Goal: Information Seeking & Learning: Learn about a topic

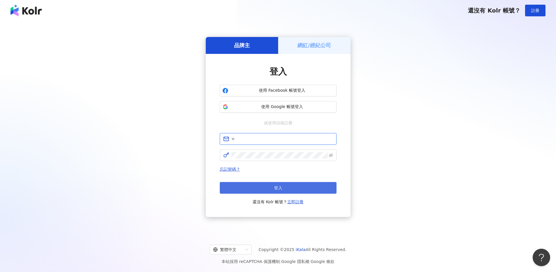
type input "**********"
click at [272, 190] on button "登入" at bounding box center [278, 188] width 117 height 12
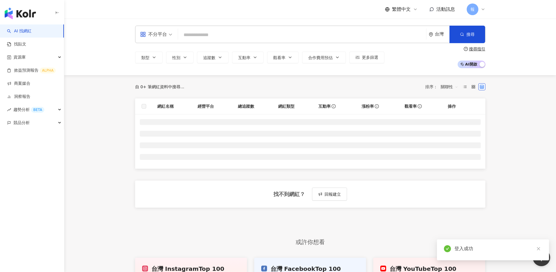
click at [193, 34] on input "search" at bounding box center [301, 34] width 243 height 11
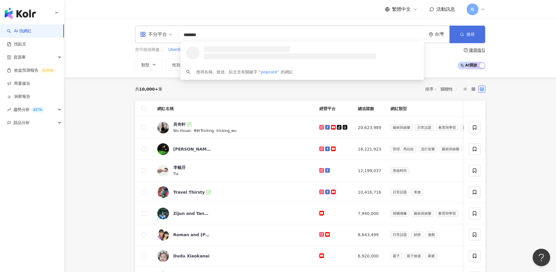
click at [463, 33] on icon "button" at bounding box center [462, 34] width 4 height 4
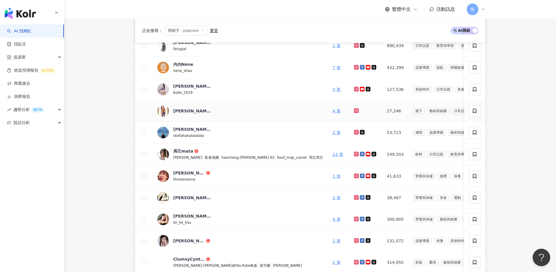
scroll to position [139, 0]
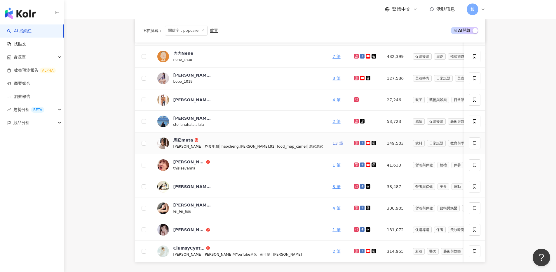
click at [332, 143] on link "13 筆" at bounding box center [337, 143] width 10 height 5
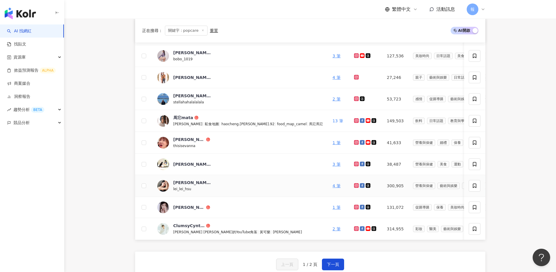
scroll to position [165, 0]
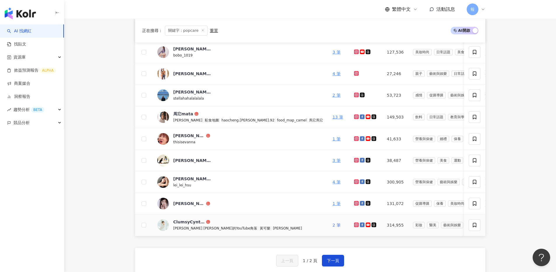
click at [332, 226] on link "2 筆" at bounding box center [336, 225] width 8 height 5
click at [327, 262] on button "下一頁" at bounding box center [333, 261] width 22 height 12
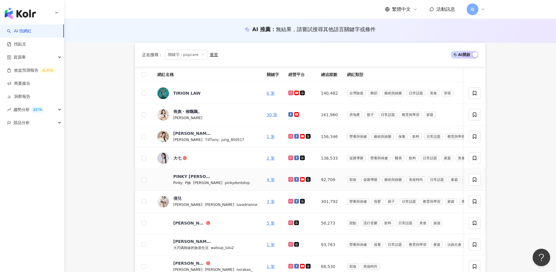
scroll to position [118, 0]
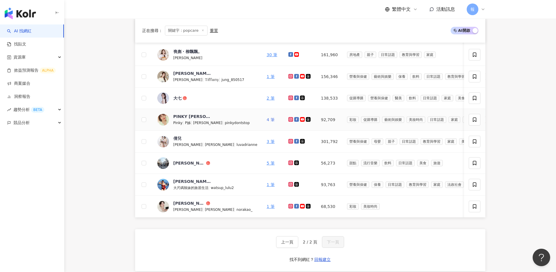
click at [267, 120] on link "4 筆" at bounding box center [271, 120] width 8 height 5
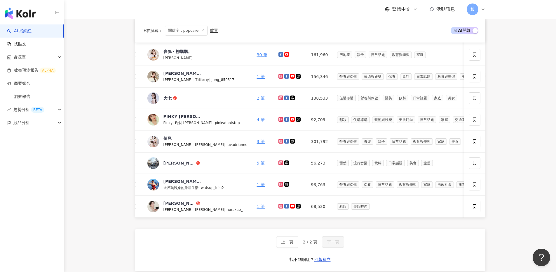
scroll to position [0, 0]
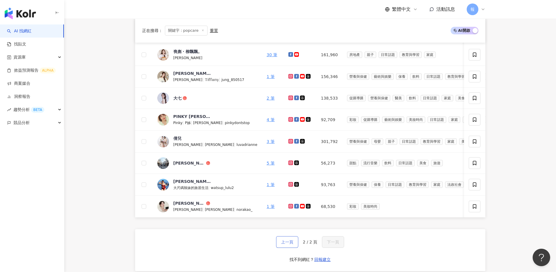
click at [292, 243] on button "上一頁" at bounding box center [287, 243] width 22 height 12
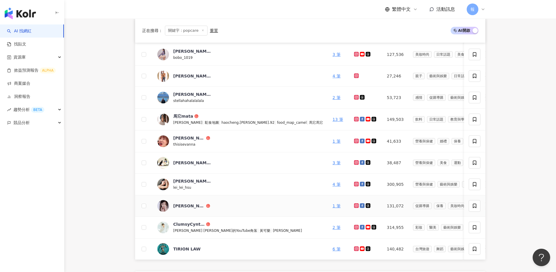
scroll to position [175, 0]
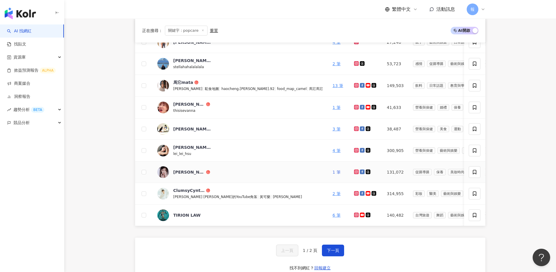
click at [332, 171] on link "1 筆" at bounding box center [336, 172] width 8 height 5
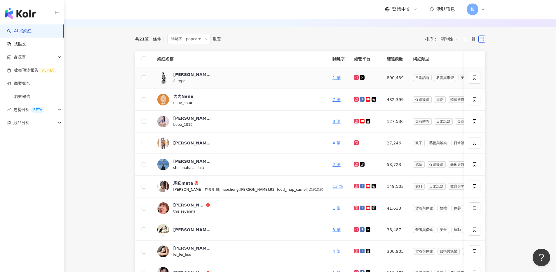
scroll to position [2, 0]
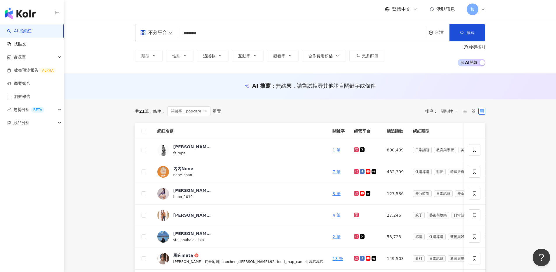
click at [214, 40] on div "不分平台 ******* 台灣 搜尋 loading 搜尋名稱、敘述、貼文含有關鍵字 “ popcare ” 的網紅" at bounding box center [310, 32] width 350 height 17
click at [213, 33] on input "*******" at bounding box center [301, 33] width 243 height 11
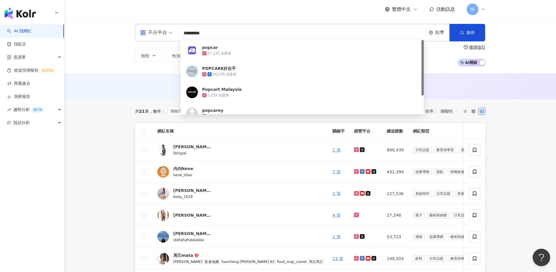
type input "**********"
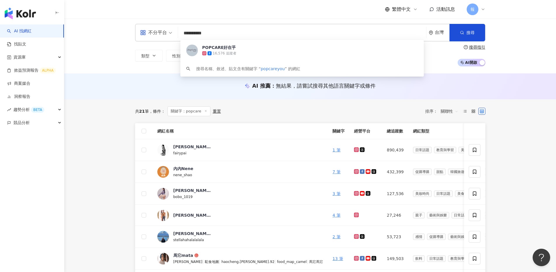
click at [183, 33] on input "**********" at bounding box center [301, 33] width 243 height 11
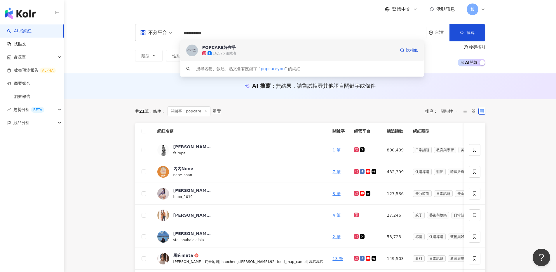
click at [244, 55] on div "16,576 追蹤者" at bounding box center [298, 53] width 193 height 6
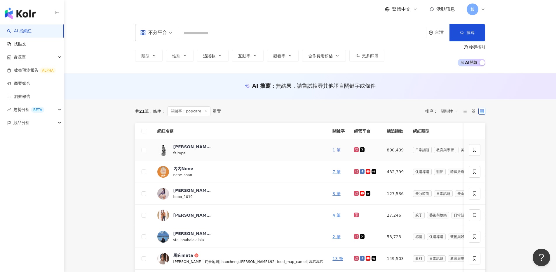
click at [332, 150] on link "1 筆" at bounding box center [336, 150] width 8 height 5
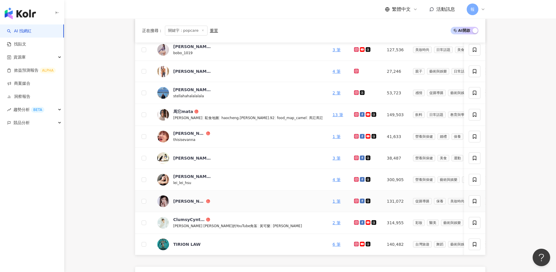
scroll to position [209, 0]
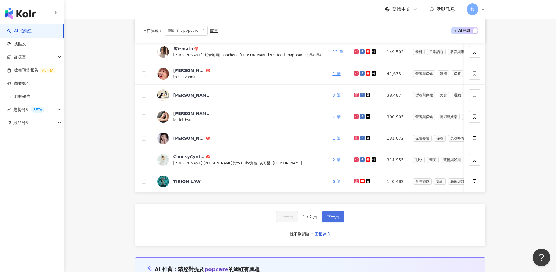
click at [339, 219] on button "下一頁" at bounding box center [333, 217] width 22 height 12
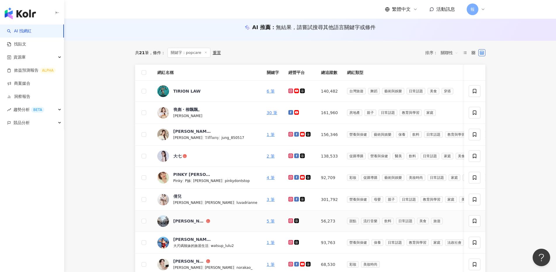
scroll to position [131, 0]
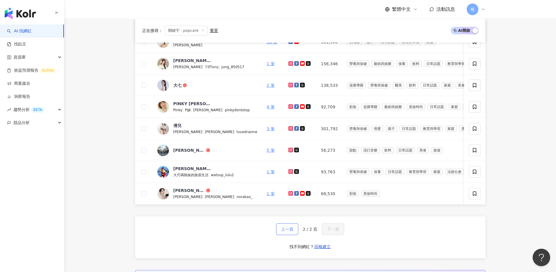
click at [291, 232] on span "上一頁" at bounding box center [287, 229] width 12 height 5
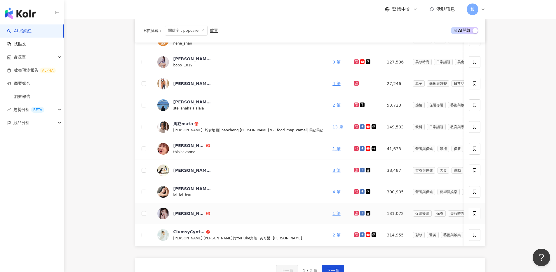
scroll to position [145, 0]
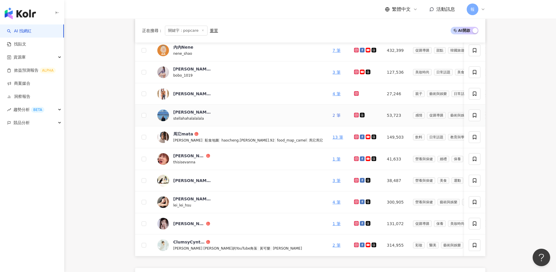
click at [332, 115] on link "2 筆" at bounding box center [336, 115] width 8 height 5
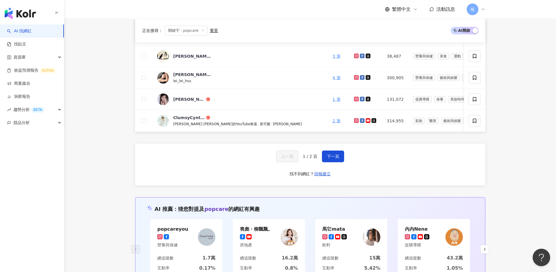
scroll to position [0, 0]
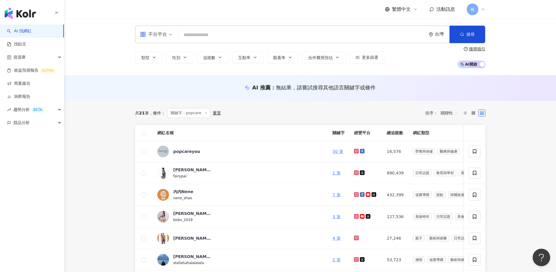
click at [209, 35] on input "search" at bounding box center [301, 34] width 243 height 11
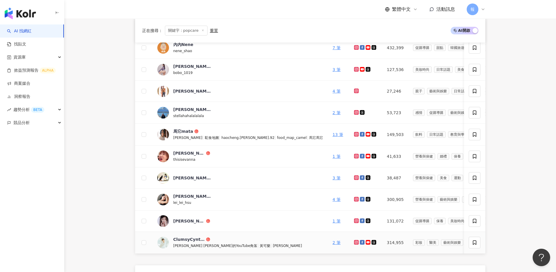
scroll to position [155, 0]
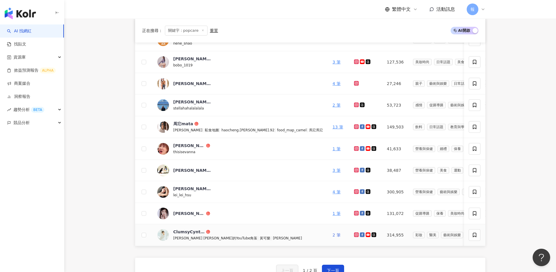
click at [332, 234] on link "2 筆" at bounding box center [336, 235] width 8 height 5
click at [332, 213] on link "1 筆" at bounding box center [336, 213] width 8 height 5
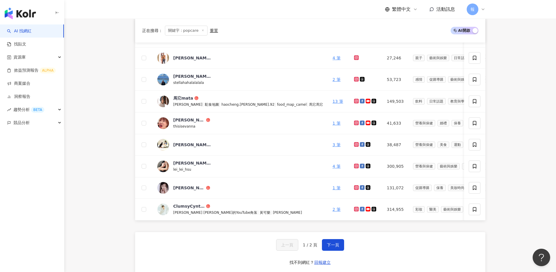
scroll to position [127, 0]
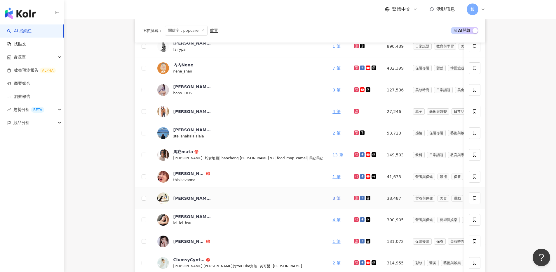
click at [332, 199] on link "3 筆" at bounding box center [336, 198] width 8 height 5
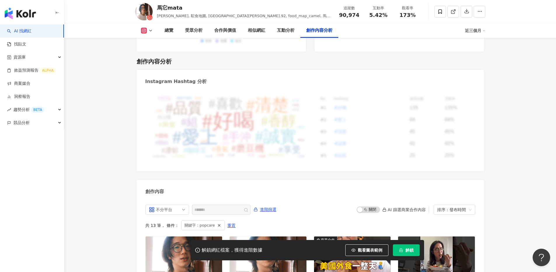
scroll to position [1776, 0]
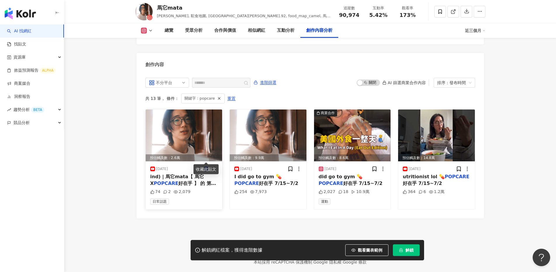
click at [178, 166] on div "2025/7/15" at bounding box center [183, 169] width 67 height 6
click at [204, 189] on div "74 2 2,079" at bounding box center [183, 192] width 67 height 6
click at [164, 174] on div "ind) | 馬它mata【 馬它 X POPCARE 好在乎 】 的 第 五 檔" at bounding box center [183, 180] width 67 height 13
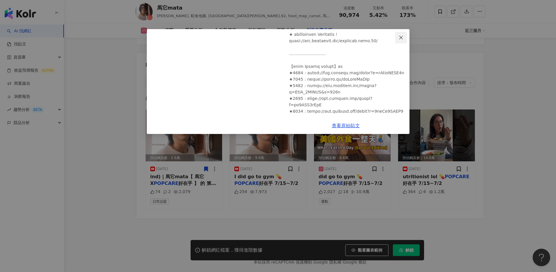
scroll to position [174, 0]
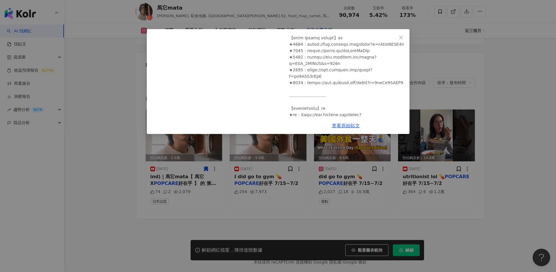
click at [398, 38] on icon "close" at bounding box center [400, 37] width 5 height 5
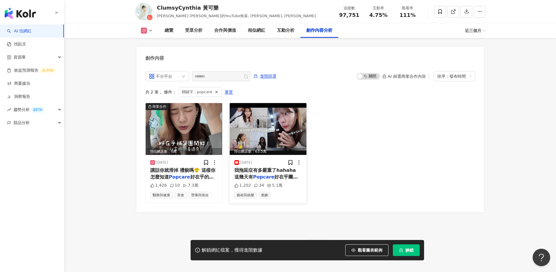
scroll to position [1793, 0]
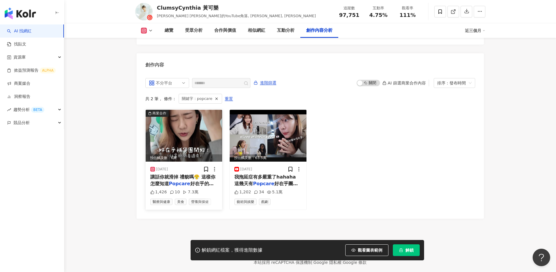
click at [194, 174] on span "講話你就滑掉 禮貌嗎😤 這樣你怎麼知道" at bounding box center [182, 180] width 65 height 12
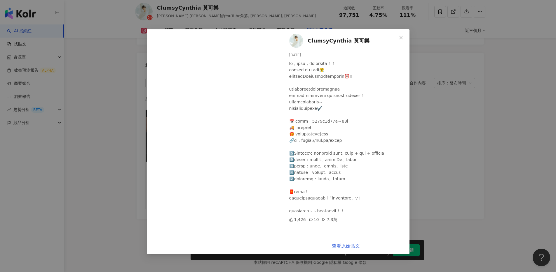
scroll to position [4, 0]
drag, startPoint x: 323, startPoint y: 122, endPoint x: 355, endPoint y: 138, distance: 35.2
click at [355, 138] on div at bounding box center [346, 137] width 115 height 154
click at [430, 112] on div "ClumsyCynthia 黃可樂 2025/4/16 1,426 10 7.3萬 查看原始貼文" at bounding box center [278, 136] width 556 height 272
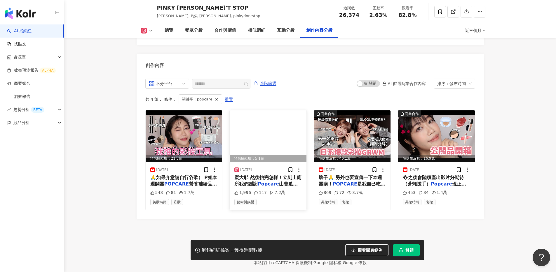
scroll to position [1769, 0]
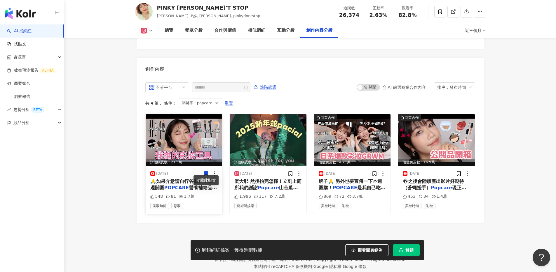
click at [195, 180] on div "收藏此貼文" at bounding box center [205, 181] width 25 height 10
click at [170, 185] on mark "POPCARE" at bounding box center [176, 188] width 24 height 6
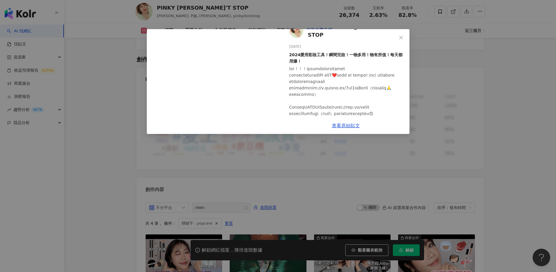
scroll to position [31, 0]
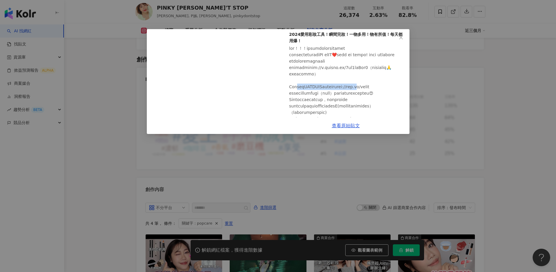
drag, startPoint x: 305, startPoint y: 92, endPoint x: 369, endPoint y: 91, distance: 63.6
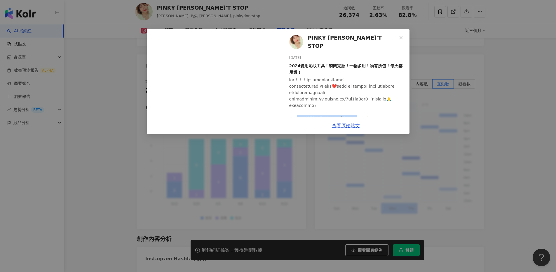
scroll to position [70, 0]
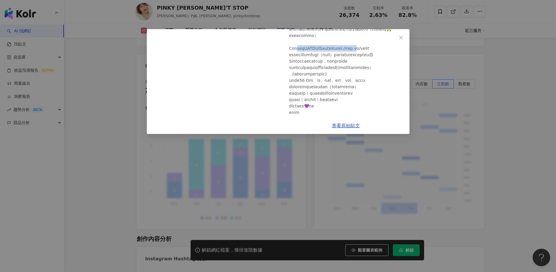
click at [401, 39] on icon "close" at bounding box center [400, 37] width 5 height 5
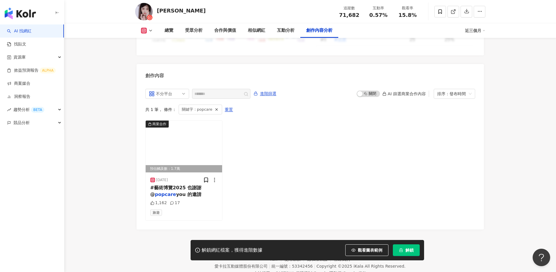
scroll to position [1775, 0]
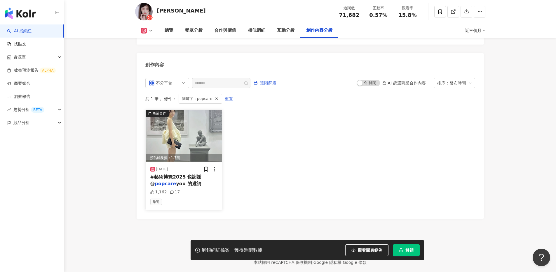
click at [180, 181] on span "you 的邀請" at bounding box center [188, 184] width 25 height 6
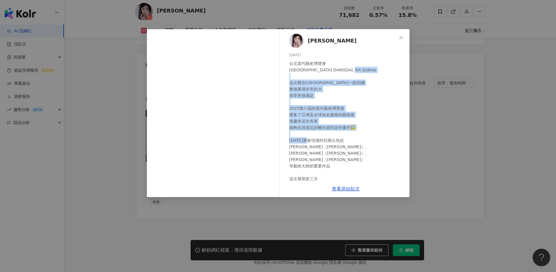
drag, startPoint x: 295, startPoint y: 76, endPoint x: 327, endPoint y: 150, distance: 80.5
click at [327, 149] on div "台北當代藝術博覽會 [GEOGRAPHIC_DATA] DANGDAL Art &ideas 這次辦在[GEOGRAPHIC_DATA]一館四樓 整個展場非常…" at bounding box center [346, 143] width 115 height 167
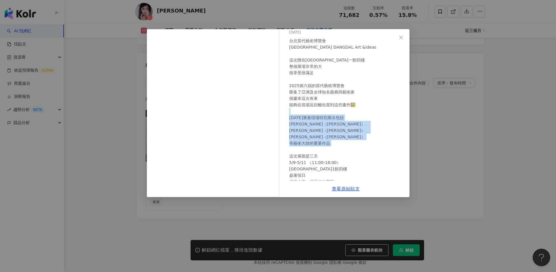
drag, startPoint x: 307, startPoint y: 126, endPoint x: 315, endPoint y: 173, distance: 48.2
click at [314, 173] on div "台北當代藝術博覽會 TAIPEI DANGDAL Art &ideas 這次辦在南港展覽館一館四樓 整個展場非常的大 很享受很滿足 2025第六屆的當代藝術博…" at bounding box center [346, 121] width 115 height 167
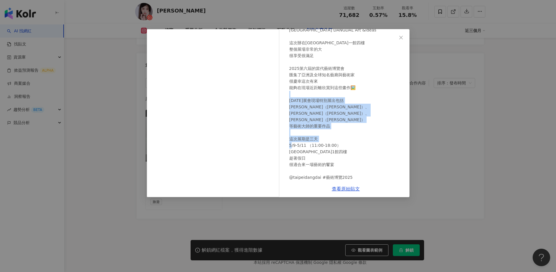
scroll to position [55, 0]
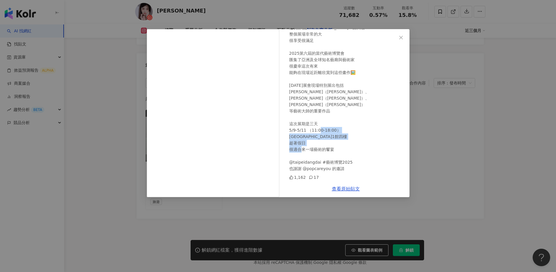
drag, startPoint x: 317, startPoint y: 154, endPoint x: 323, endPoint y: 172, distance: 19.7
click at [323, 172] on div "彭彭 PON PON 2025/5/10 台北當代藝術博覽會 TAIPEI DANGDAL Art &ideas 這次辦在南港展覽館一館四樓 整個展場非常的大…" at bounding box center [345, 105] width 127 height 152
click at [422, 87] on div "彭彭 PON PON 2025/5/10 台北當代藝術博覽會 TAIPEI DANGDAL Art &ideas 這次辦在南港展覽館一館四樓 整個展場非常的大…" at bounding box center [278, 136] width 556 height 272
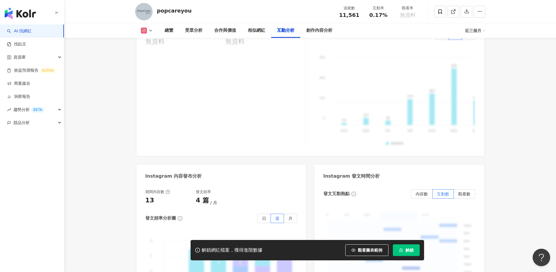
scroll to position [1397, 0]
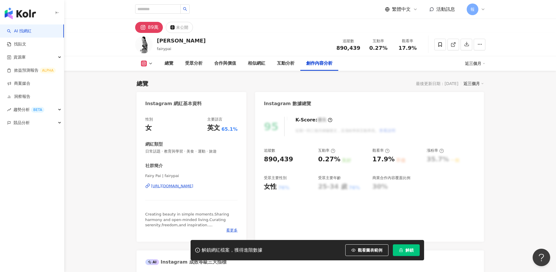
scroll to position [1782, 0]
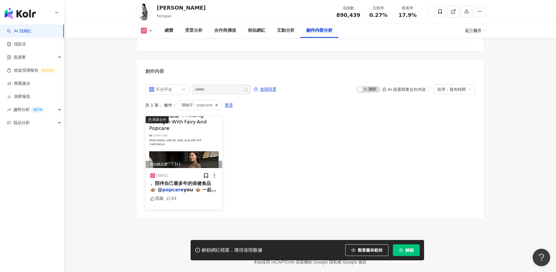
click at [176, 134] on img at bounding box center [184, 142] width 77 height 52
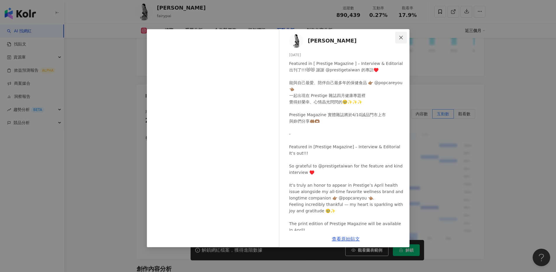
scroll to position [1446, 0]
click at [398, 39] on icon "close" at bounding box center [400, 37] width 5 height 5
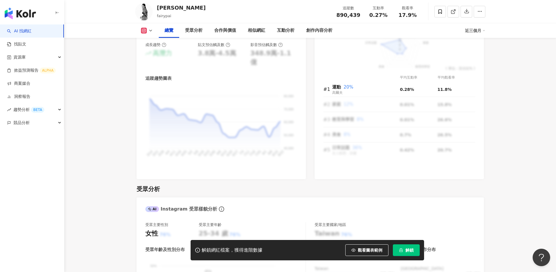
scroll to position [0, 0]
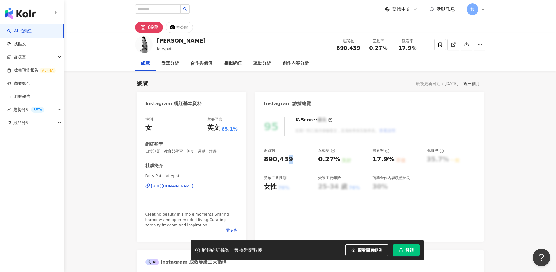
drag, startPoint x: 283, startPoint y: 160, endPoint x: 288, endPoint y: 160, distance: 4.4
click at [288, 160] on div "890,439" at bounding box center [288, 159] width 48 height 9
drag, startPoint x: 297, startPoint y: 160, endPoint x: 264, endPoint y: 158, distance: 33.0
click at [264, 158] on div "890,439" at bounding box center [288, 159] width 48 height 9
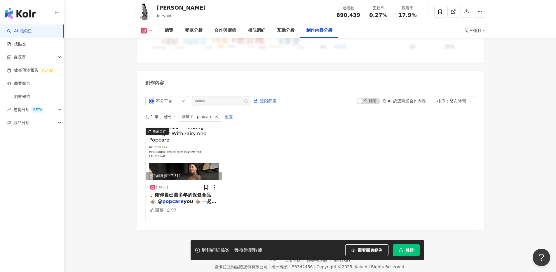
scroll to position [1782, 0]
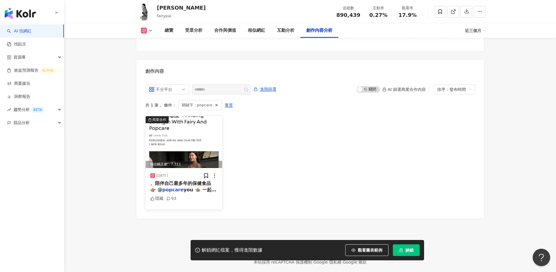
click at [196, 149] on img at bounding box center [184, 142] width 77 height 52
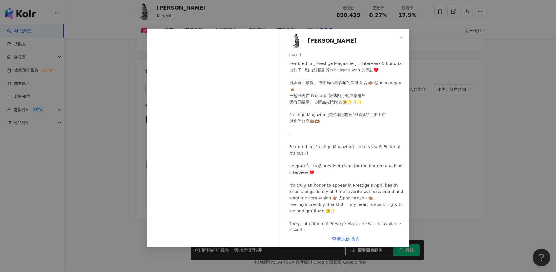
click at [307, 57] on div "2025/4/4" at bounding box center [346, 55] width 115 height 6
drag, startPoint x: 307, startPoint y: 56, endPoint x: 309, endPoint y: 60, distance: 5.4
click at [309, 60] on div "百勒絲 2025/4/4 Featured in [ Prestige Magazine ] – Interview & Editorial 出刊了!!!😻😻…" at bounding box center [345, 130] width 127 height 202
drag, startPoint x: 306, startPoint y: 58, endPoint x: 292, endPoint y: 54, distance: 13.9
click at [292, 54] on div "百勒絲 2025/4/4 Featured in [ Prestige Magazine ] – Interview & Editorial 出刊了!!!😻😻…" at bounding box center [345, 130] width 127 height 202
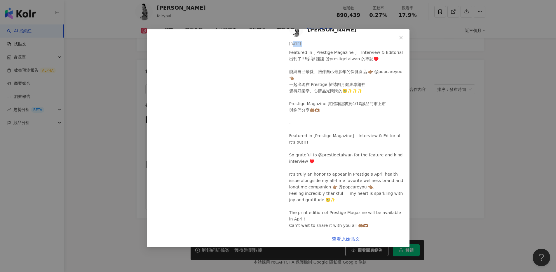
scroll to position [18, 0]
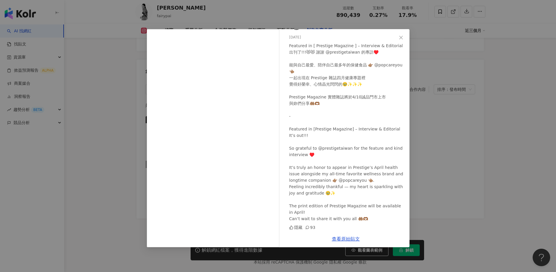
click at [436, 136] on div "百勒絲 2025/4/4 Featured in [ Prestige Magazine ] – Interview & Editorial 出刊了!!!😻😻…" at bounding box center [278, 136] width 556 height 272
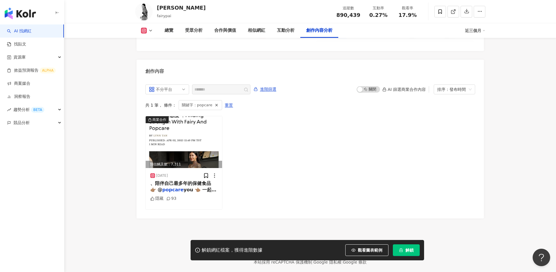
scroll to position [1710, 0]
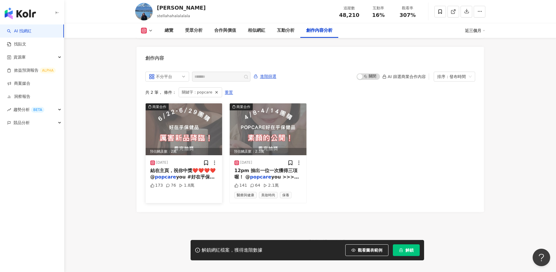
click at [198, 169] on div "結在主頁，祝你中獎❤️❤️❤️❤️ @ popcare you #好在乎保健品" at bounding box center [183, 174] width 67 height 13
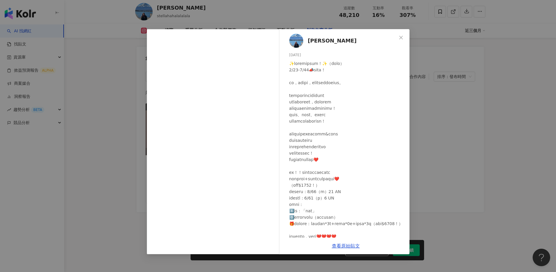
click at [432, 104] on div "Kao Ting Hsin 2025/6/22 173 76 1.8萬 查看原始貼文" at bounding box center [278, 136] width 556 height 272
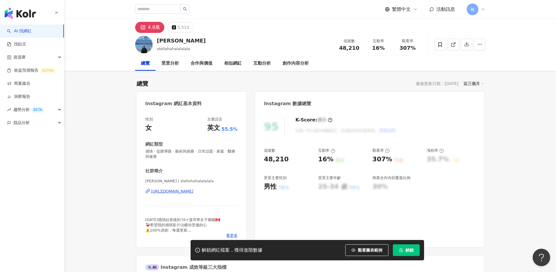
click at [277, 161] on div "48,210" at bounding box center [276, 159] width 25 height 9
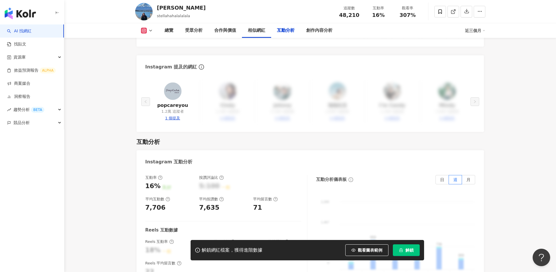
scroll to position [1774, 0]
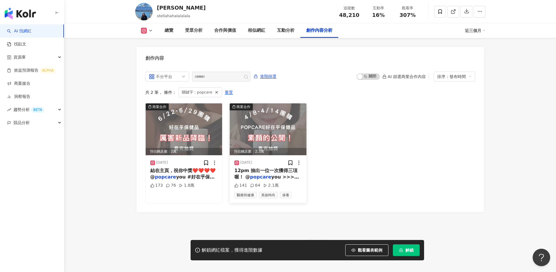
click at [260, 148] on div "預估觸及數：2.3萬" at bounding box center [268, 151] width 77 height 7
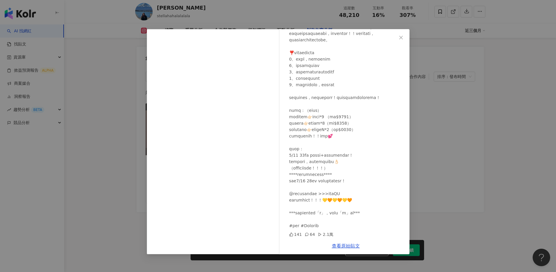
scroll to position [190, 0]
click at [400, 39] on icon "close" at bounding box center [400, 37] width 5 height 5
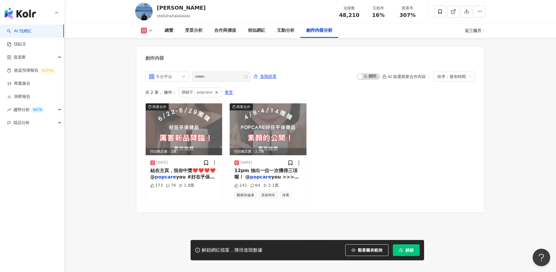
click at [328, 96] on div "不分平台 ******* 進階篩選 啟動 關閉 AI 篩選商業合作內容 排序：發布時間 共 2 筆 ， 條件： 關鍵字：popcare 重置 商業合作 預估觸…" at bounding box center [310, 138] width 330 height 132
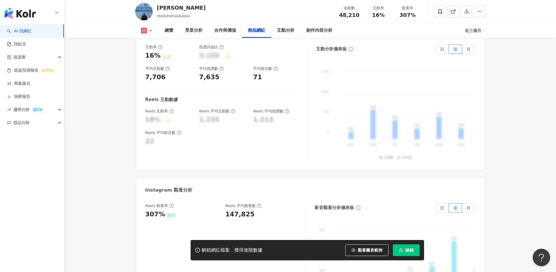
scroll to position [1030, 0]
